Goal: Task Accomplishment & Management: Manage account settings

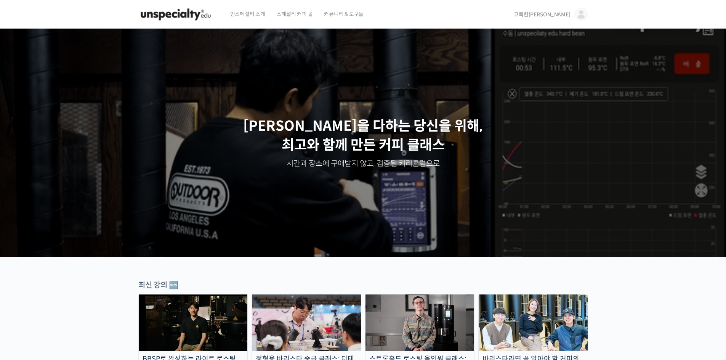
drag, startPoint x: 0, startPoint y: 0, endPoint x: 561, endPoint y: 17, distance: 560.9
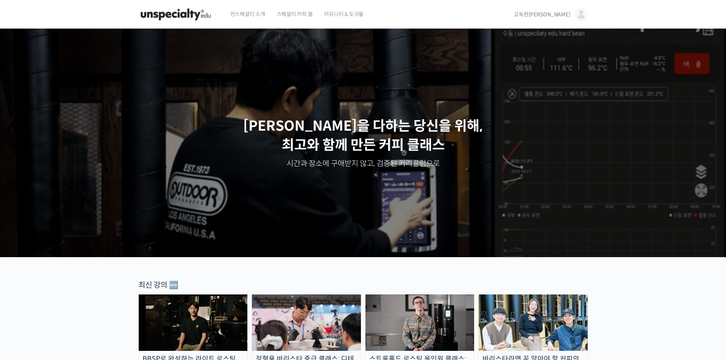
click at [561, 17] on span "고독한[PERSON_NAME]" at bounding box center [542, 14] width 56 height 7
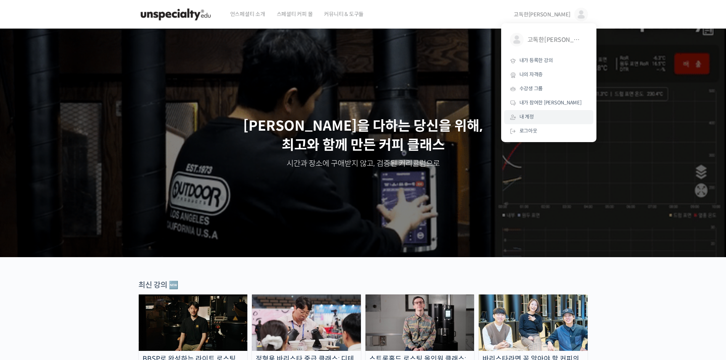
click at [520, 120] on span "내 계정" at bounding box center [526, 117] width 14 height 6
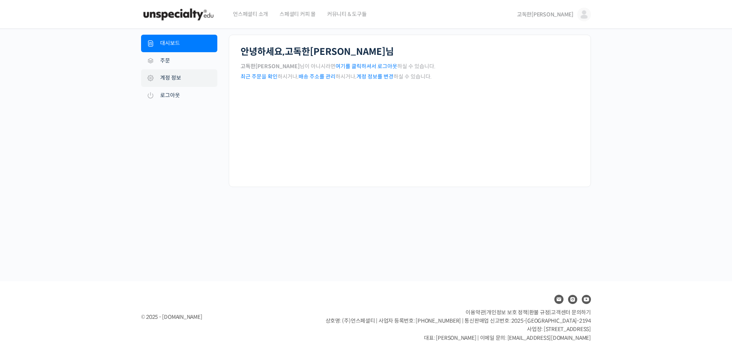
click at [179, 75] on link "계정 정보" at bounding box center [179, 78] width 76 height 18
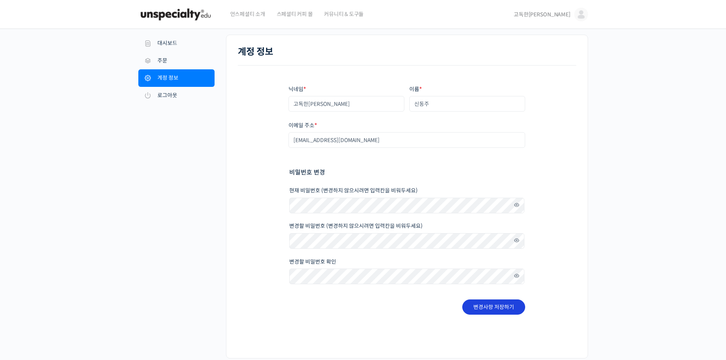
click at [498, 303] on button "변경사항 저장하기" at bounding box center [493, 307] width 63 height 15
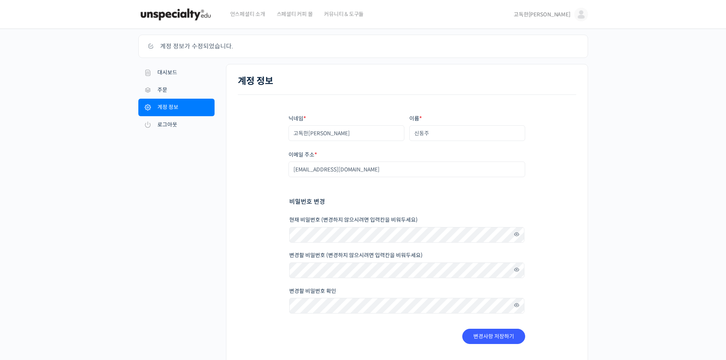
click at [554, 18] on span "고독한[PERSON_NAME]" at bounding box center [542, 14] width 56 height 7
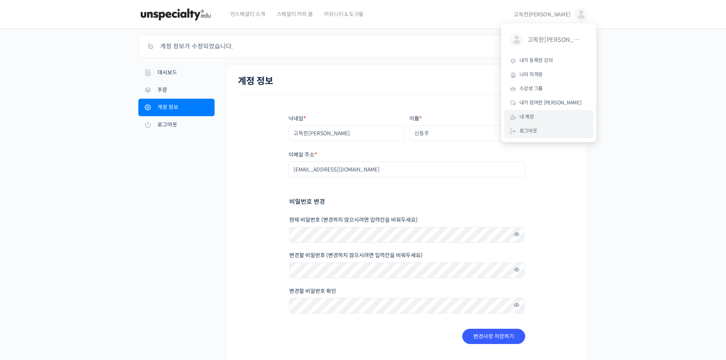
click at [528, 131] on span "로그아웃" at bounding box center [528, 131] width 18 height 6
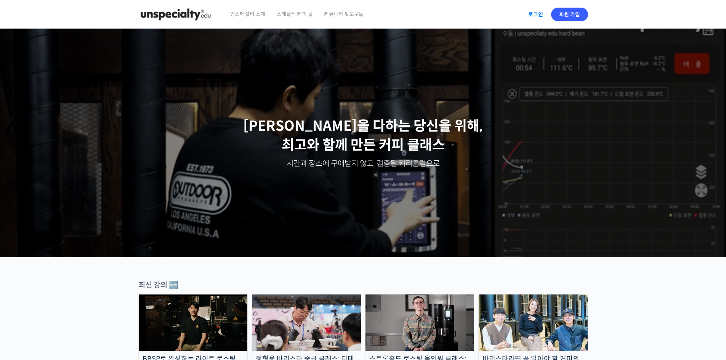
click at [534, 13] on link "로그인" at bounding box center [536, 15] width 24 height 18
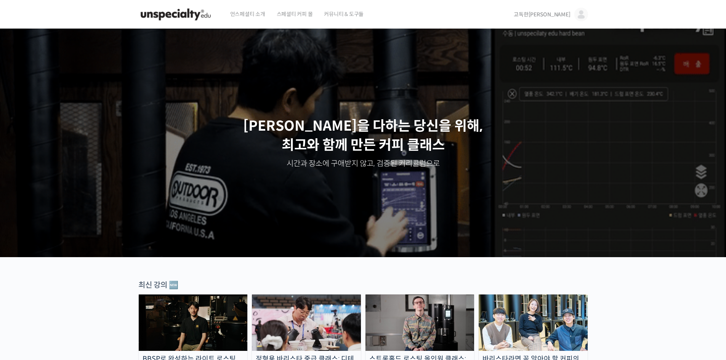
click at [560, 13] on span "고독한[PERSON_NAME]" at bounding box center [542, 14] width 56 height 7
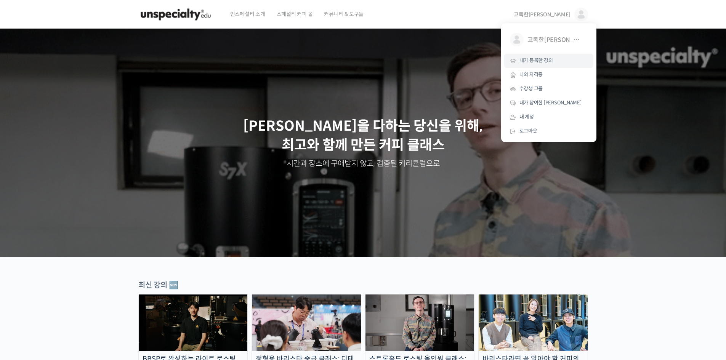
click at [537, 61] on span "내가 등록한 강의" at bounding box center [536, 60] width 34 height 6
